Goal: Use online tool/utility: Utilize a website feature to perform a specific function

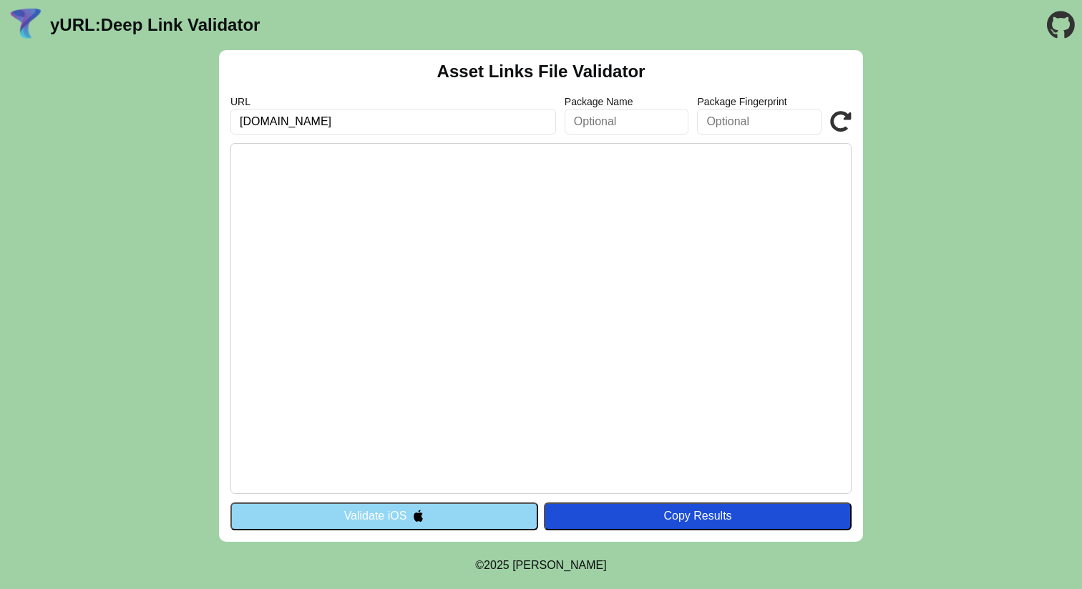
type input "[DOMAIN_NAME]"
click button "Validate" at bounding box center [0, 0] width 0 height 0
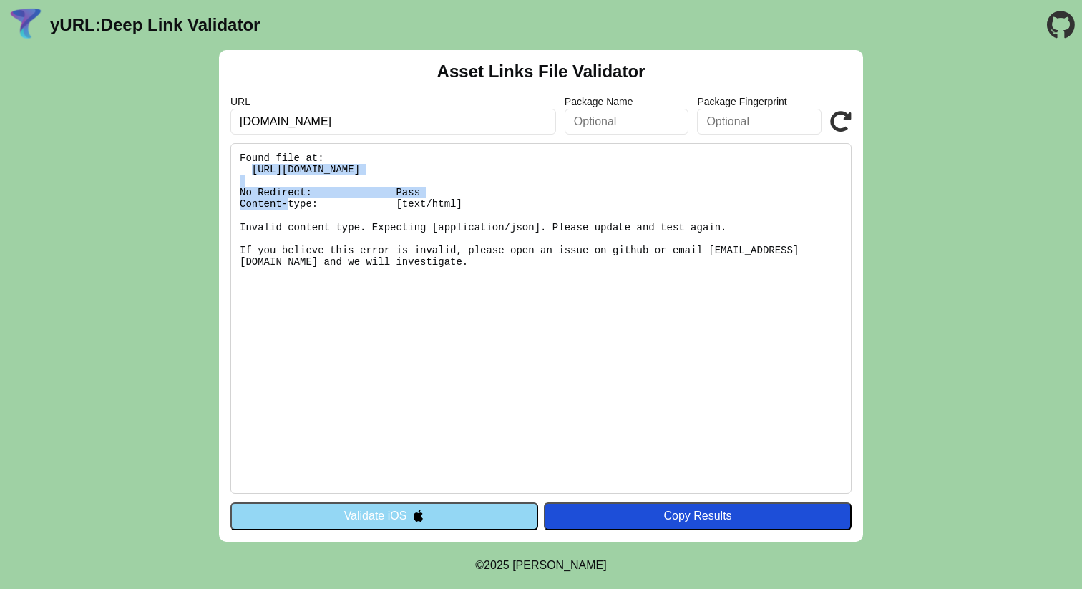
copy pre "[URL][DOMAIN_NAME]"
drag, startPoint x: 567, startPoint y: 171, endPoint x: 250, endPoint y: 165, distance: 317.7
click at [250, 165] on pre "Found file at: https://app.mynazza.com/.well-known/assetlinks.json No Redirect:…" at bounding box center [540, 318] width 621 height 351
click at [493, 511] on button "Validate iOS" at bounding box center [384, 515] width 308 height 27
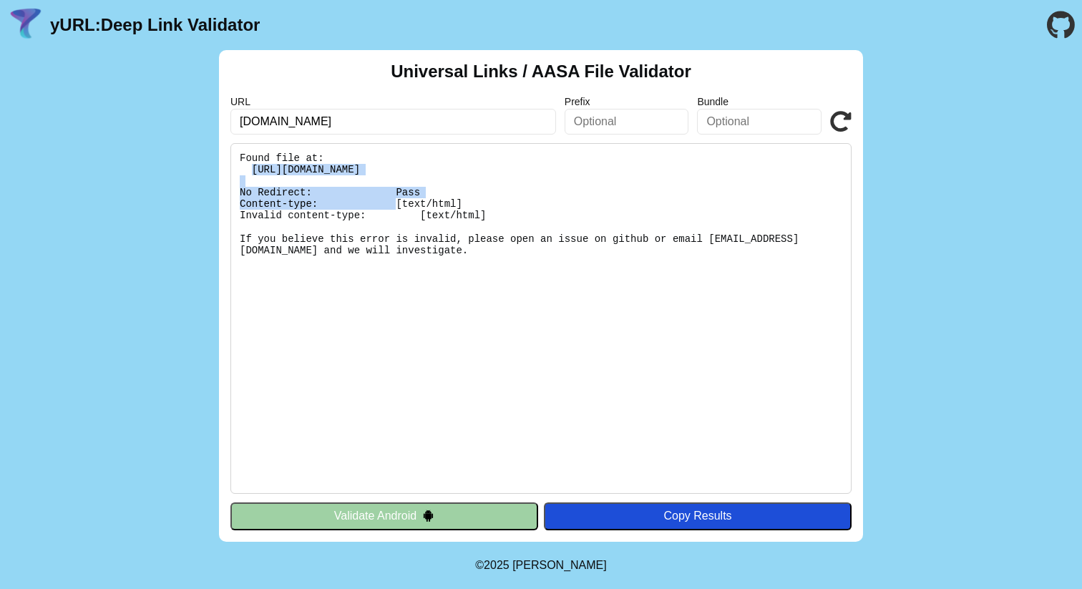
copy pre "[URL][DOMAIN_NAME]"
drag, startPoint x: 632, startPoint y: 169, endPoint x: 253, endPoint y: 173, distance: 378.4
click at [253, 173] on pre "Found file at: https://app.mynazza.com/.well-known/apple-app-site-association N…" at bounding box center [540, 318] width 621 height 351
